Goal: Task Accomplishment & Management: Use online tool/utility

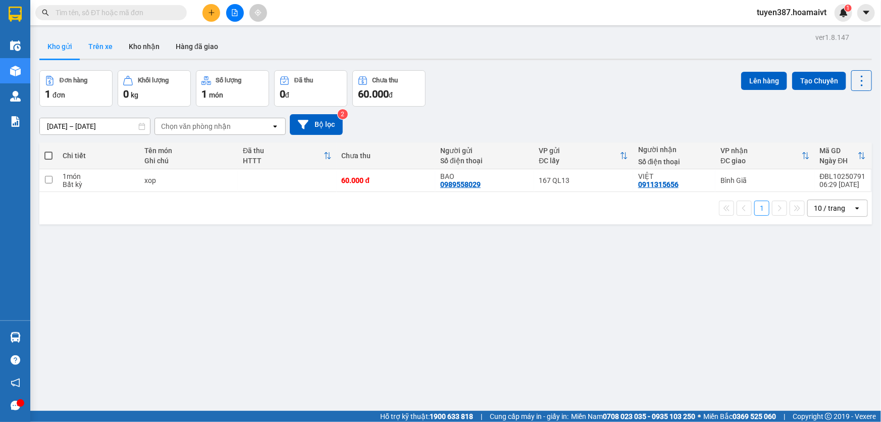
click at [98, 47] on button "Trên xe" at bounding box center [100, 46] width 40 height 24
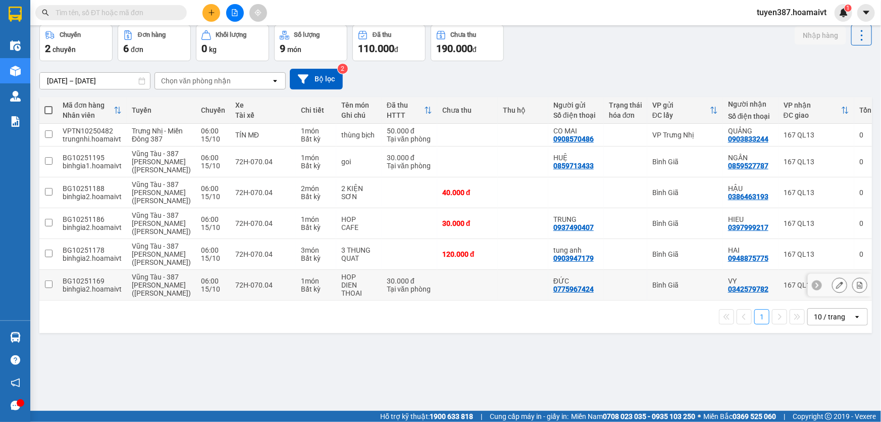
scroll to position [46, 0]
click at [853, 320] on icon "open" at bounding box center [857, 316] width 8 height 8
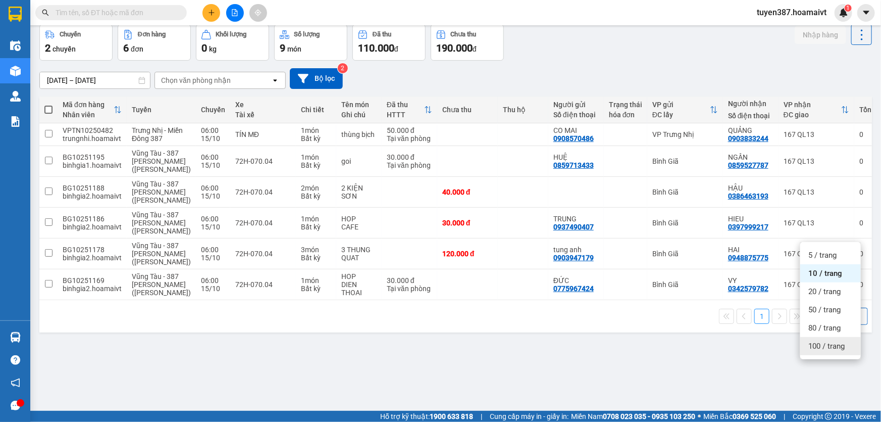
click at [817, 341] on span "100 / trang" at bounding box center [826, 346] width 36 height 10
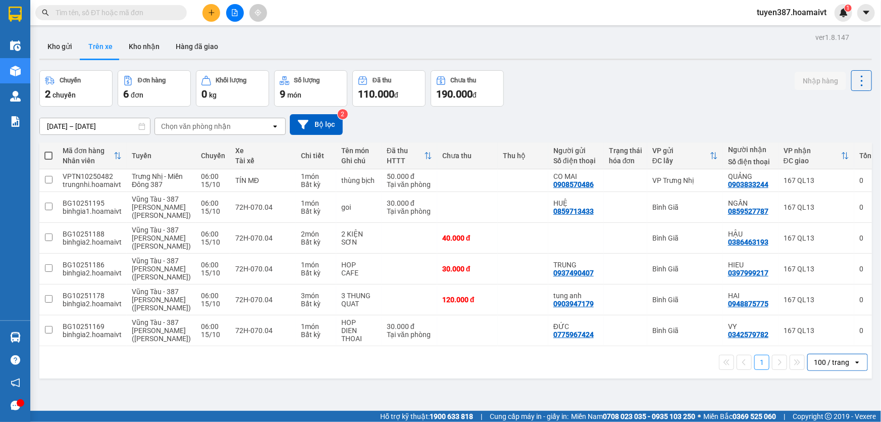
scroll to position [0, 0]
click at [58, 46] on button "Kho gửi" at bounding box center [59, 46] width 41 height 24
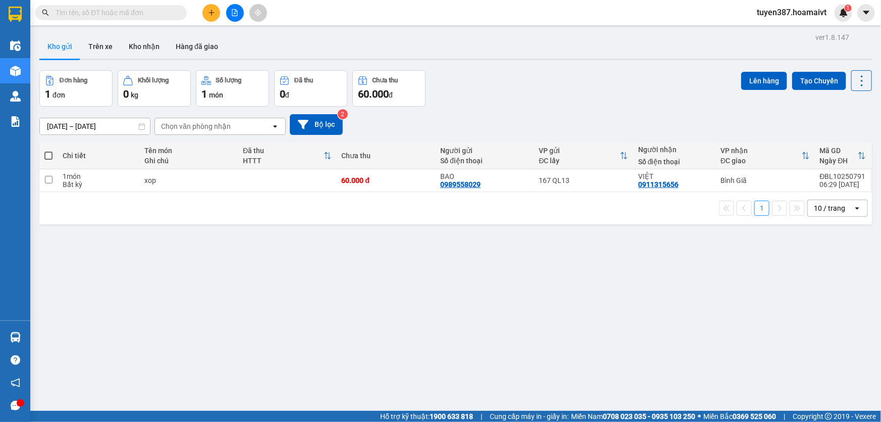
click at [853, 204] on icon "open" at bounding box center [857, 208] width 8 height 8
click at [817, 319] on span "100 / trang" at bounding box center [826, 320] width 36 height 10
click at [47, 155] on span at bounding box center [48, 155] width 8 height 8
click at [48, 150] on input "checkbox" at bounding box center [48, 150] width 0 height 0
checkbox input "true"
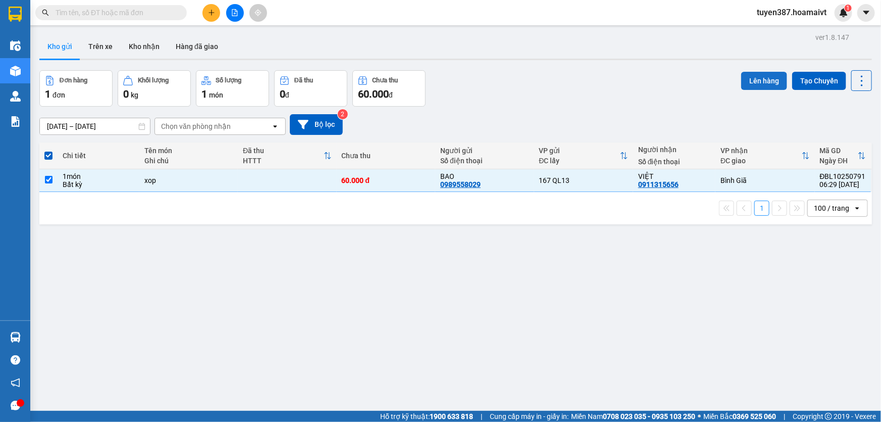
click at [762, 78] on button "Lên hàng" at bounding box center [764, 81] width 46 height 18
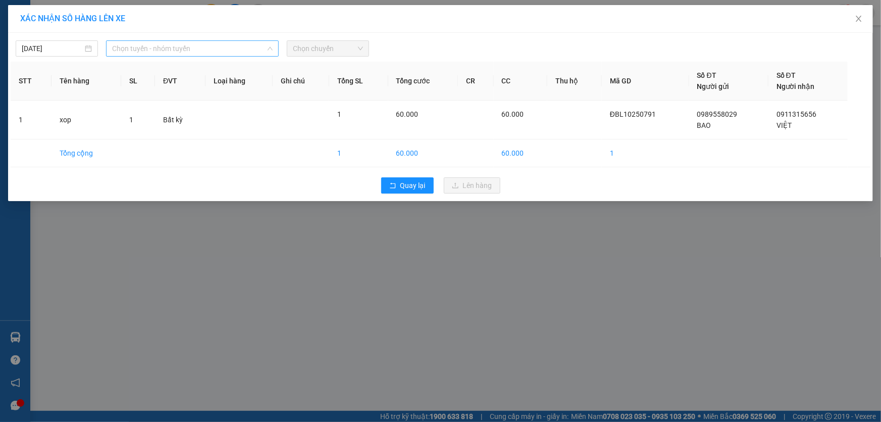
click at [195, 43] on span "Chọn tuyến - nhóm tuyến" at bounding box center [192, 48] width 161 height 15
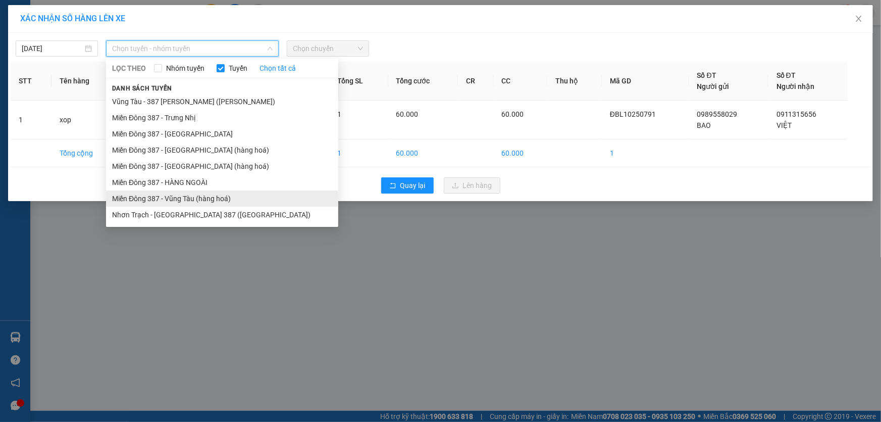
click at [181, 196] on li "Miền Đông 387 - Vũng Tàu (hàng hoá)" at bounding box center [222, 198] width 232 height 16
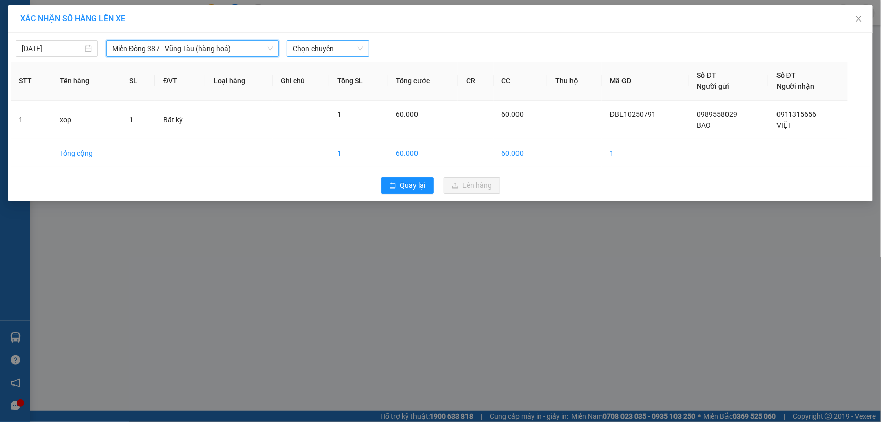
click at [342, 44] on span "Chọn chuyến" at bounding box center [328, 48] width 70 height 15
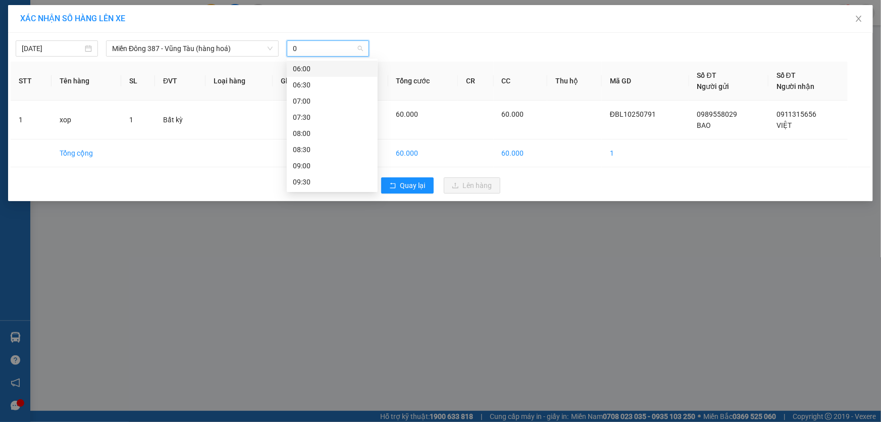
type input "07"
click at [313, 70] on div "07:00" at bounding box center [332, 68] width 79 height 11
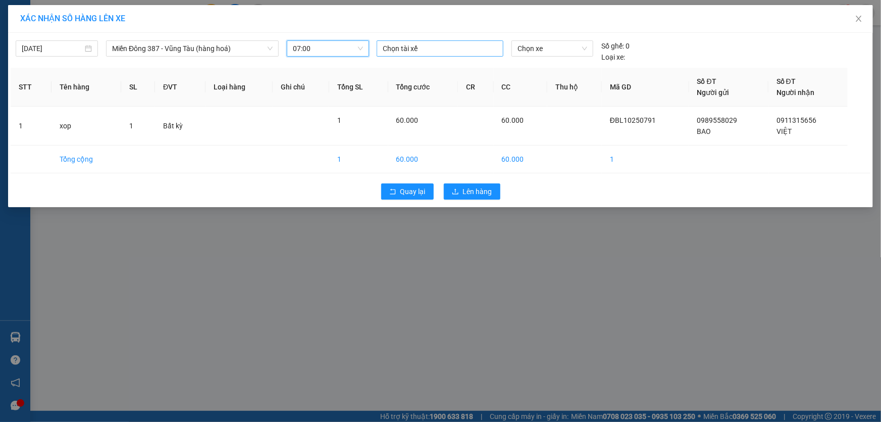
click at [434, 49] on div at bounding box center [440, 48] width 122 height 12
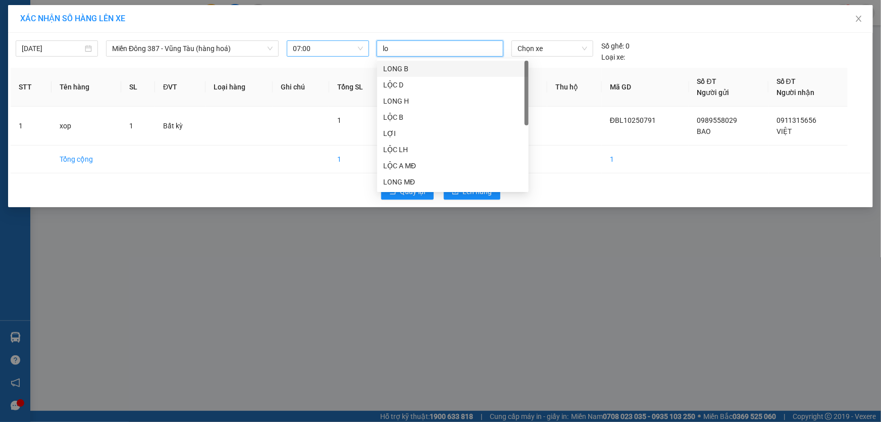
type input "loc"
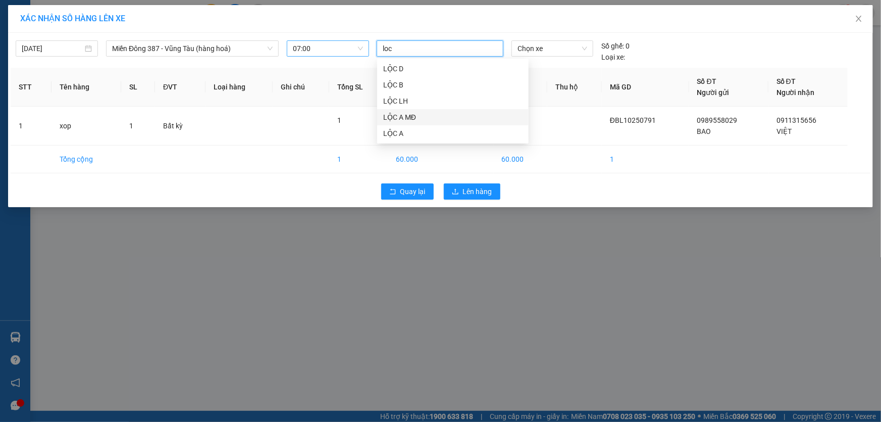
click at [400, 111] on div "LỘC A MĐ" at bounding box center [452, 117] width 151 height 16
click at [551, 47] on span "Chọn xe" at bounding box center [552, 48] width 70 height 15
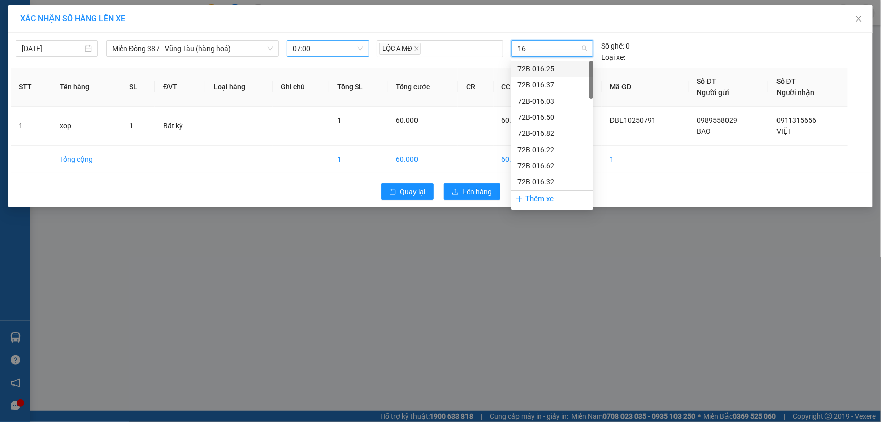
type input "165"
click at [535, 116] on div "72H-061.65" at bounding box center [552, 117] width 70 height 11
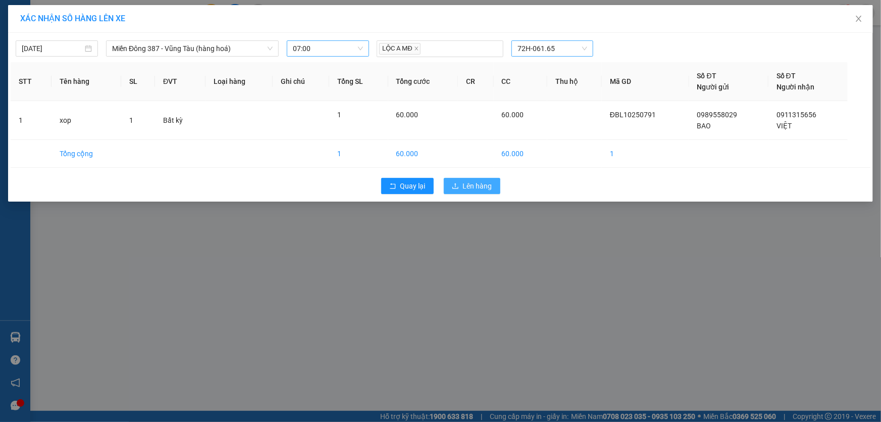
click at [487, 183] on span "Lên hàng" at bounding box center [477, 185] width 29 height 11
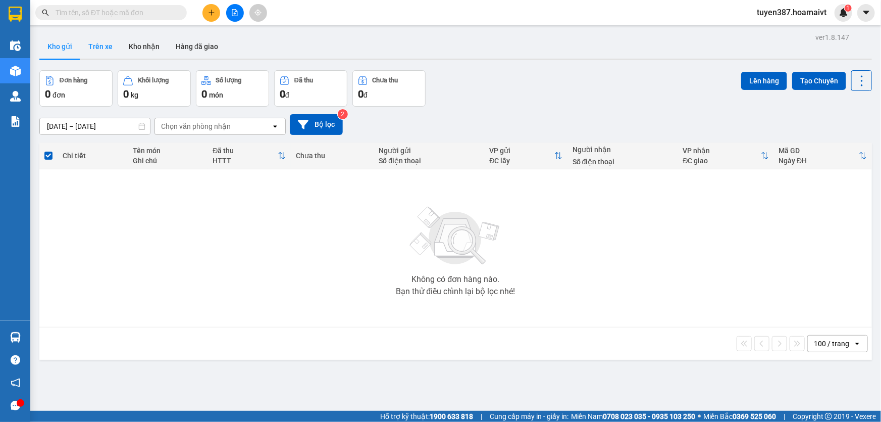
click at [96, 47] on button "Trên xe" at bounding box center [100, 46] width 40 height 24
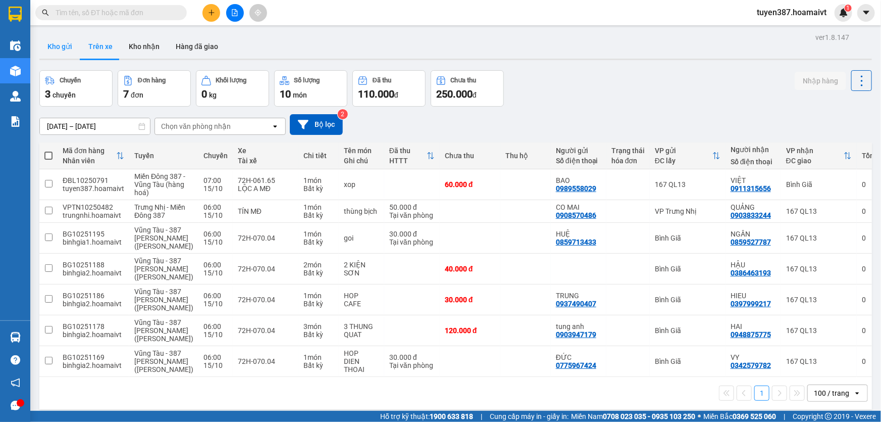
click at [60, 46] on button "Kho gửi" at bounding box center [59, 46] width 41 height 24
